Goal: Information Seeking & Learning: Learn about a topic

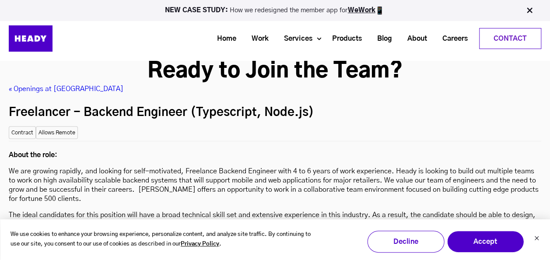
scroll to position [2371, 0]
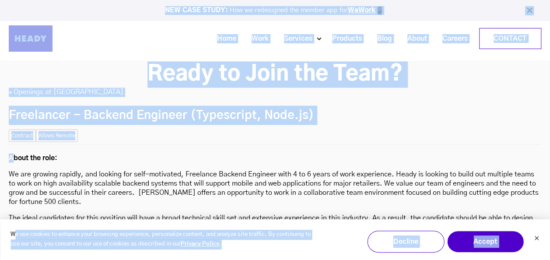
drag, startPoint x: 13, startPoint y: 111, endPoint x: 16, endPoint y: 211, distance: 99.7
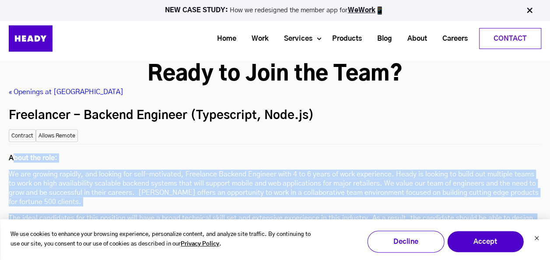
drag, startPoint x: 16, startPoint y: 211, endPoint x: 14, endPoint y: 130, distance: 80.9
click at [14, 169] on p "We are growing rapidly, and looking for self-motivated, Freelance Backend Engin…" at bounding box center [275, 187] width 532 height 37
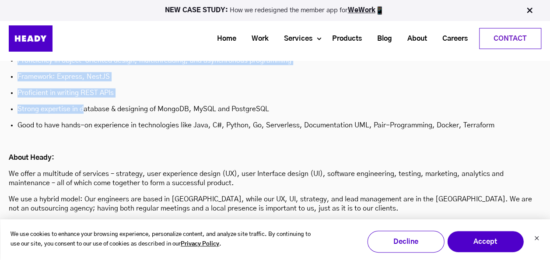
scroll to position [2852, 0]
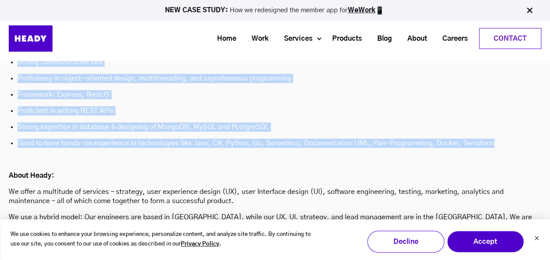
drag, startPoint x: 10, startPoint y: 112, endPoint x: 494, endPoint y: 89, distance: 485.4
copy div "Lorem ips dolo: Si ame consect adipisc, eli seddoei tem inci-utlaboree, Dolorem…"
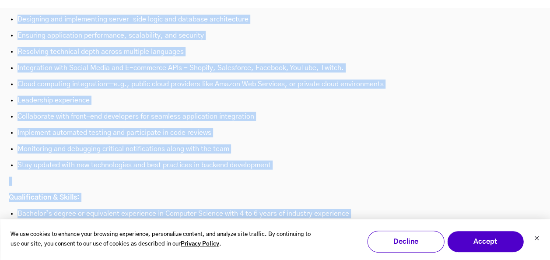
scroll to position [2634, 0]
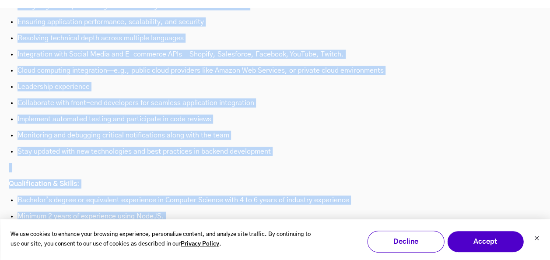
click at [185, 163] on p at bounding box center [275, 167] width 532 height 9
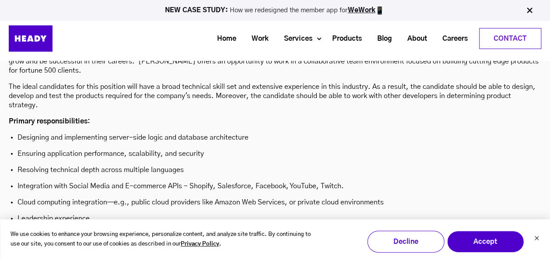
scroll to position [2459, 0]
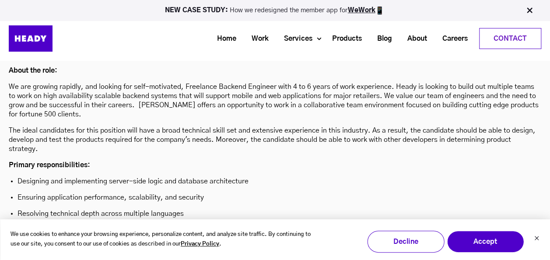
click at [118, 176] on p "Designing and implementing server-side logic and database architecture" at bounding box center [274, 180] width 515 height 9
drag, startPoint x: 118, startPoint y: 126, endPoint x: 151, endPoint y: 126, distance: 33.2
click at [151, 176] on p "Designing and implementing server-side logic and database architecture" at bounding box center [274, 180] width 515 height 9
copy p "server-side logic"
click at [160, 176] on ul "Designing and implementing server-side logic and database architecture Ensuring…" at bounding box center [275, 253] width 532 height 155
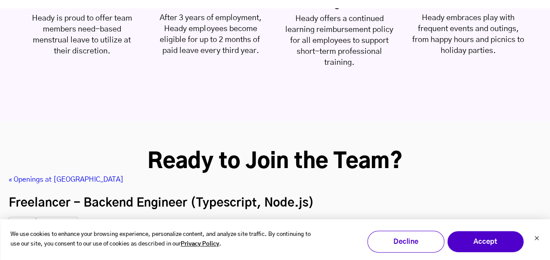
scroll to position [2328, 0]
